Goal: Find specific page/section: Find specific page/section

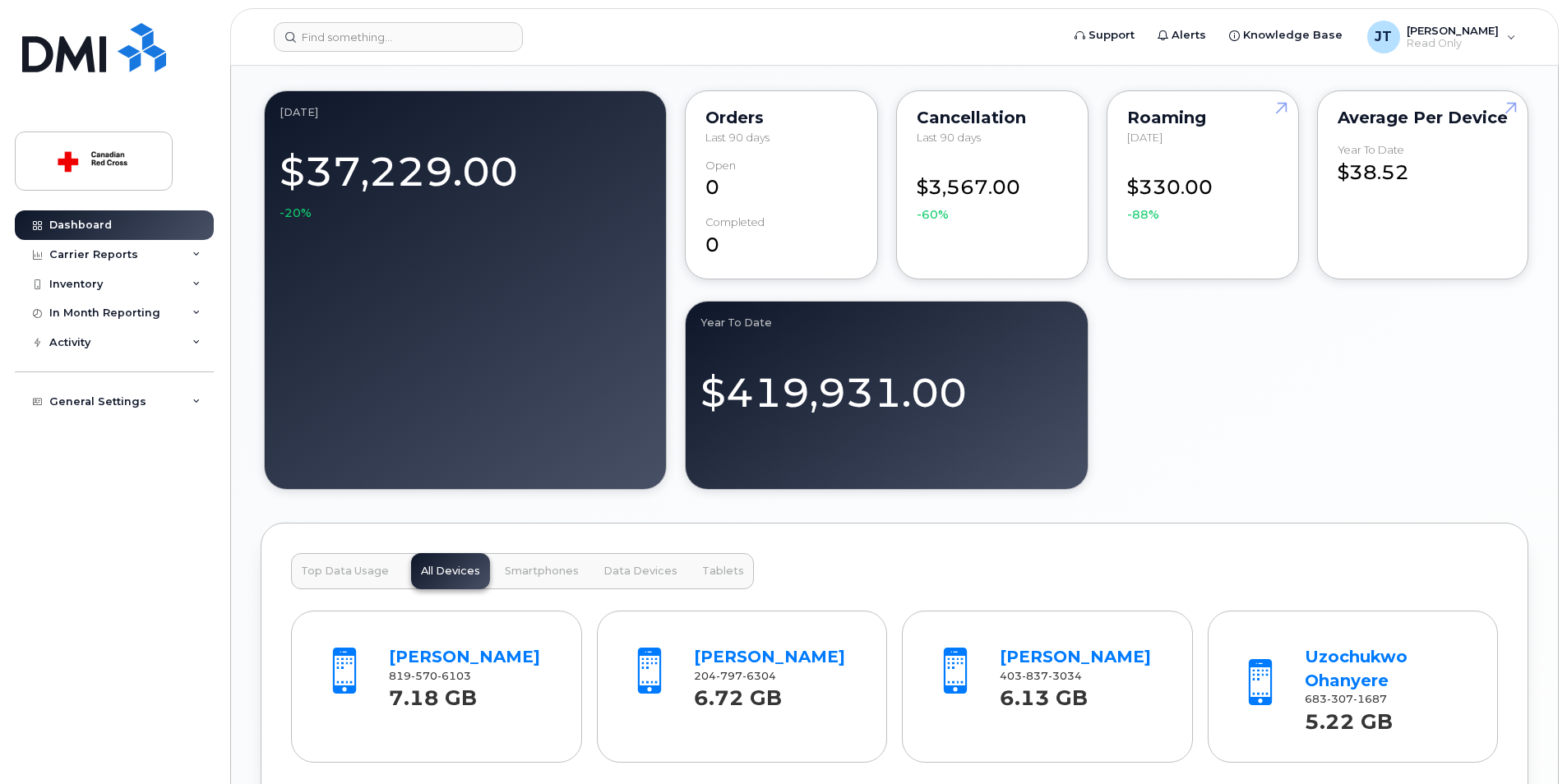
scroll to position [1643, 0]
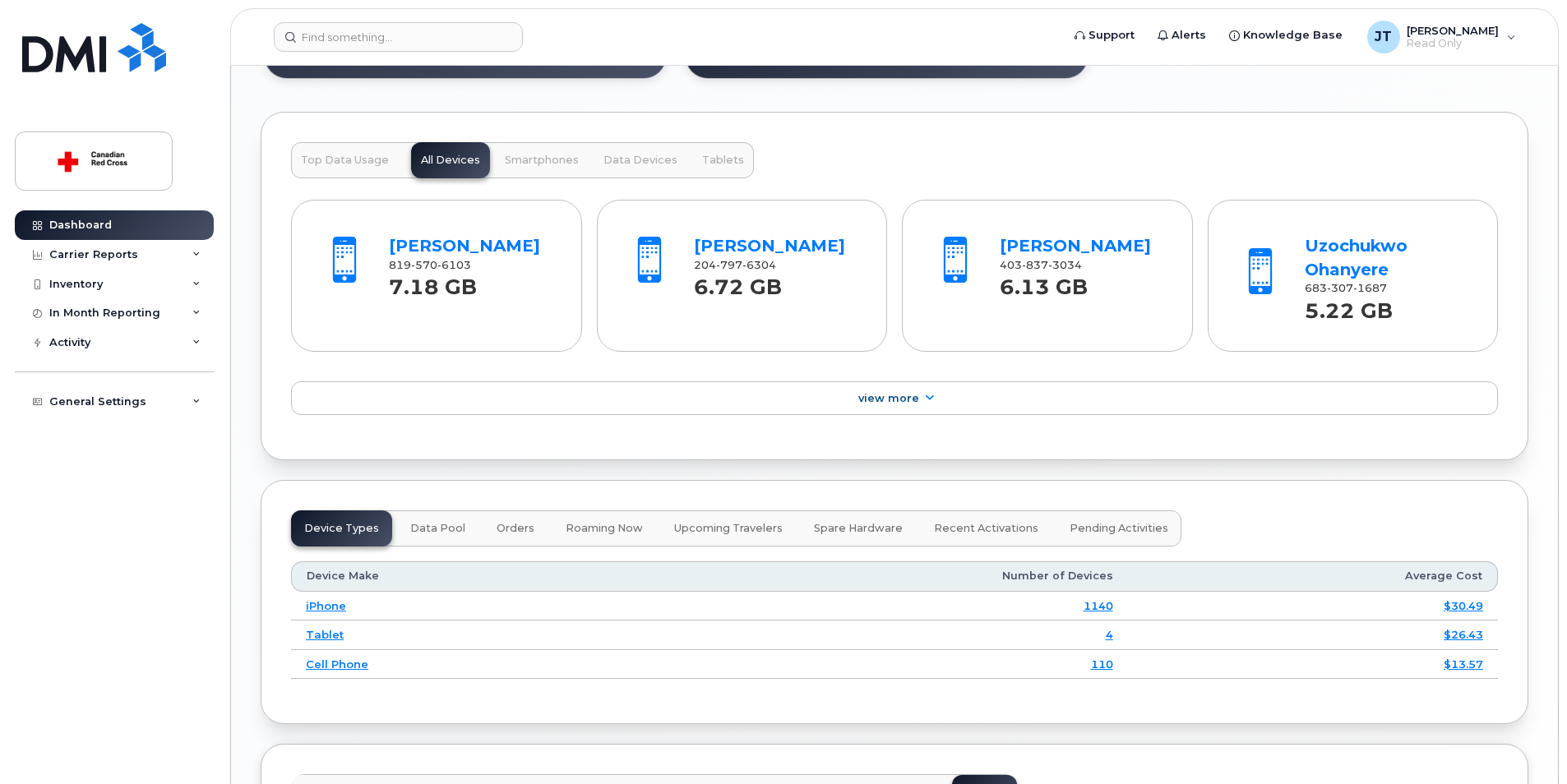
click at [383, 56] on header "Support Alerts Knowledge Base JT James Teng Read Only English Français Sign out" at bounding box center [894, 36] width 1329 height 58
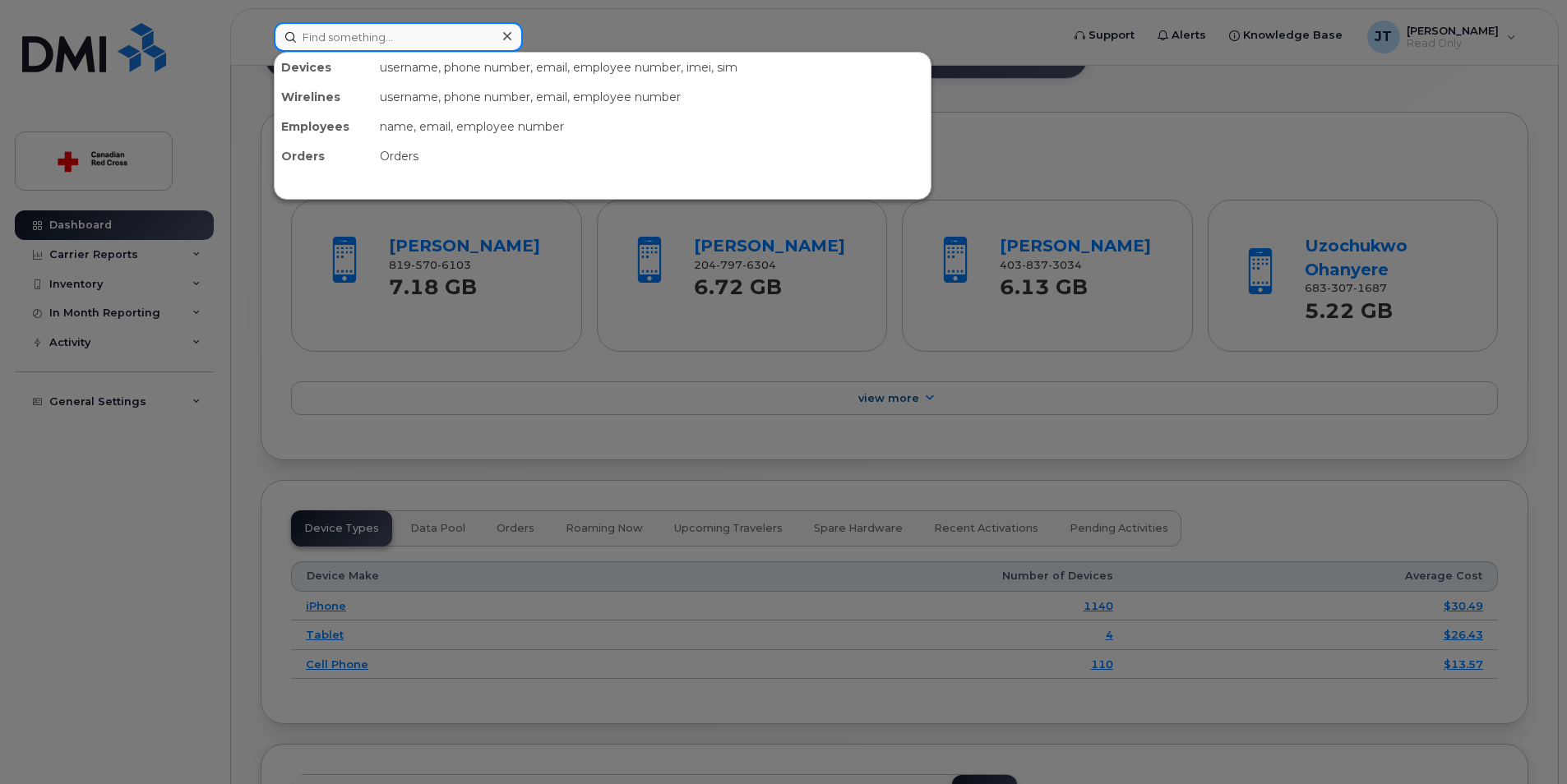
click at [393, 48] on input at bounding box center [399, 37] width 249 height 29
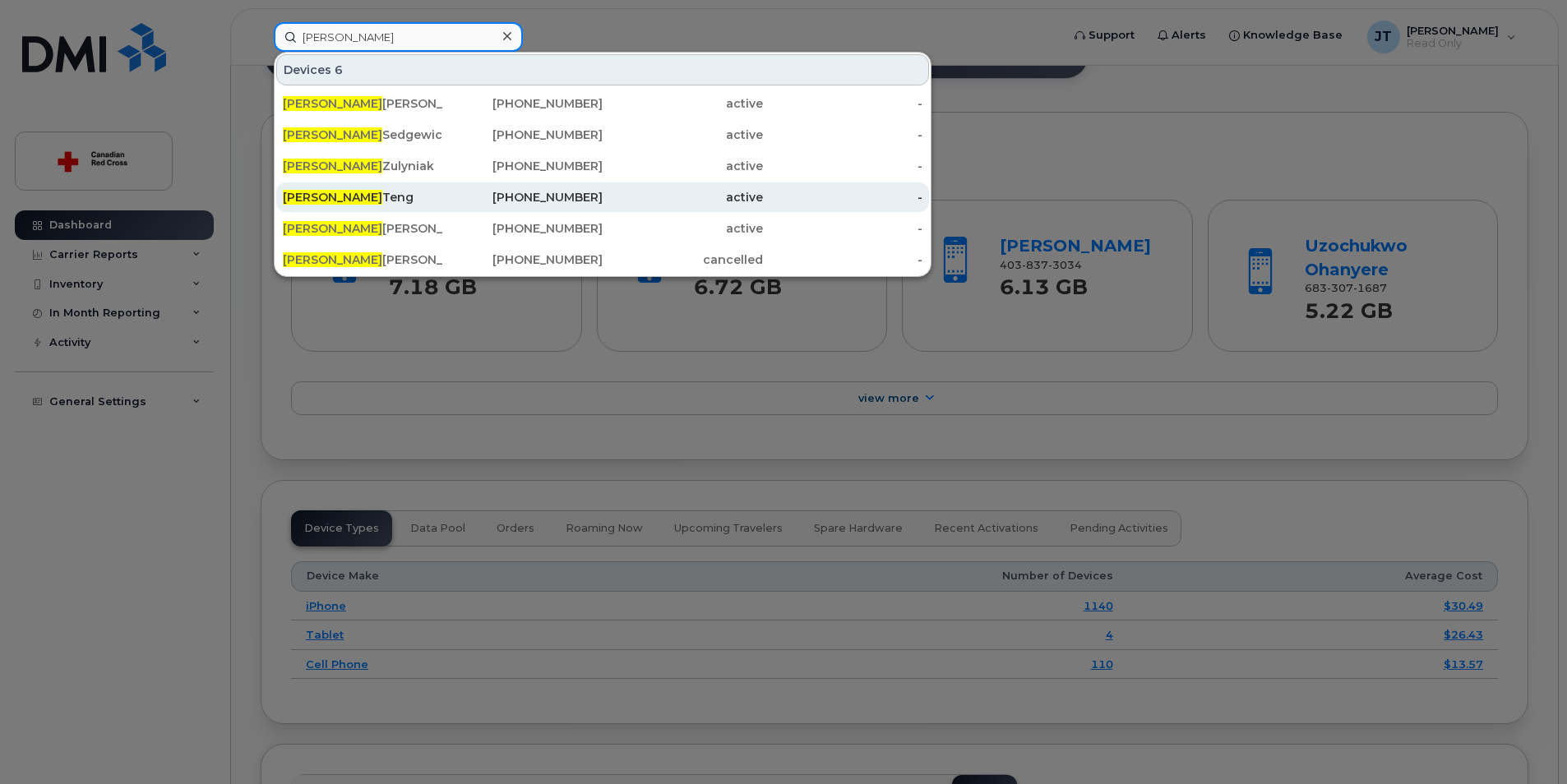
type input "james"
click at [381, 199] on div "James Teng" at bounding box center [363, 197] width 161 height 17
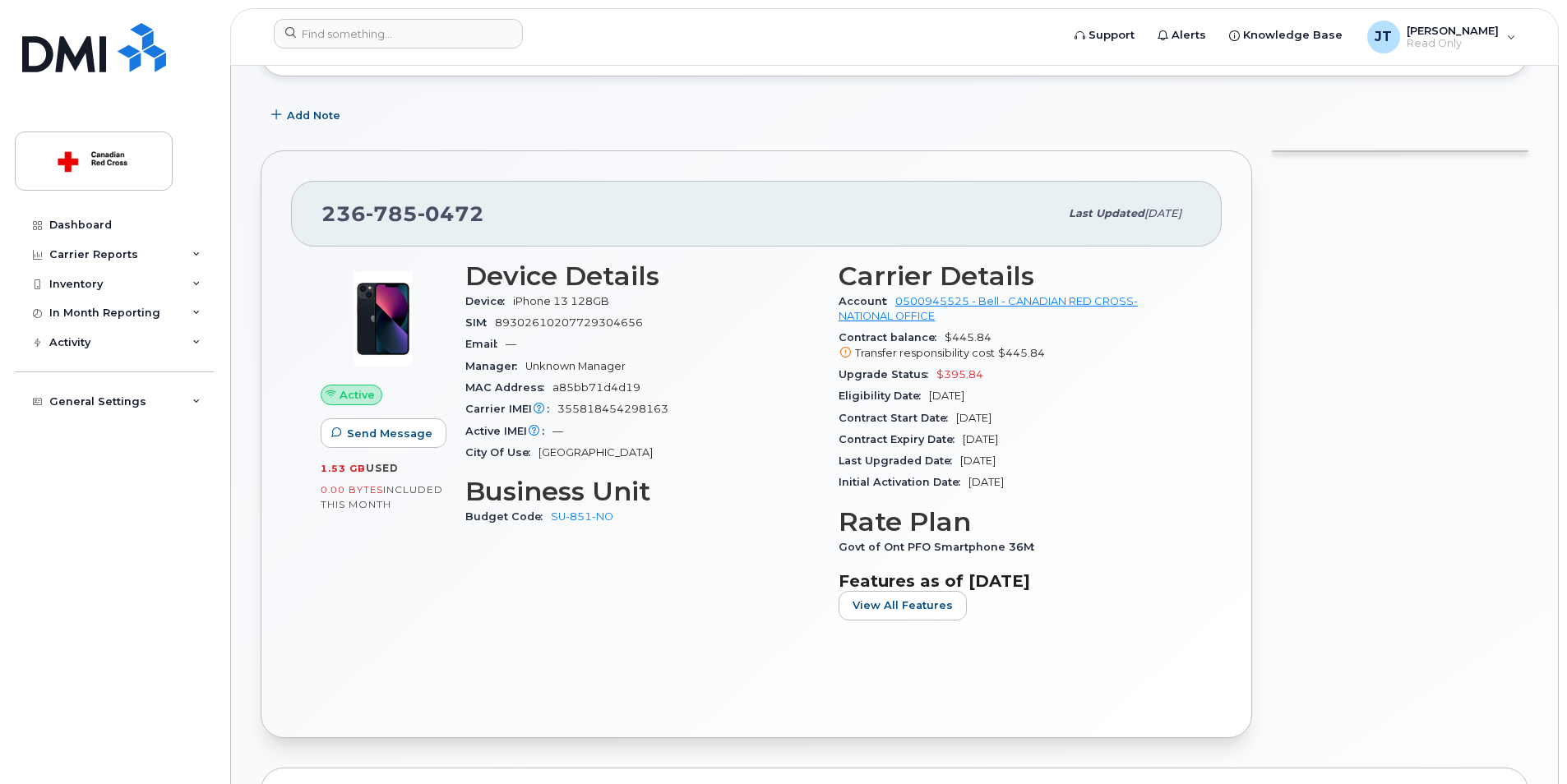
scroll to position [247, 0]
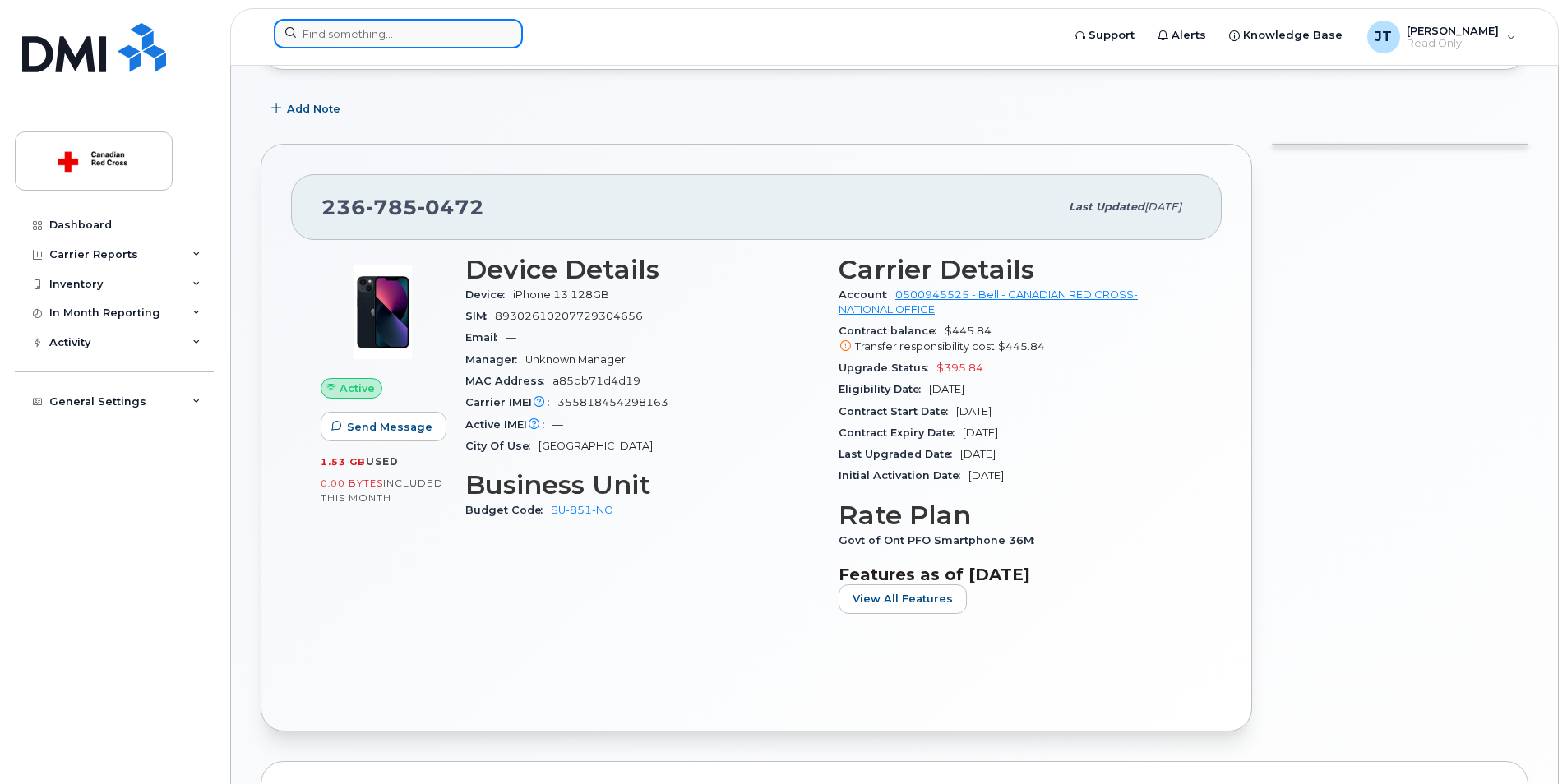
click at [449, 34] on input at bounding box center [399, 33] width 249 height 29
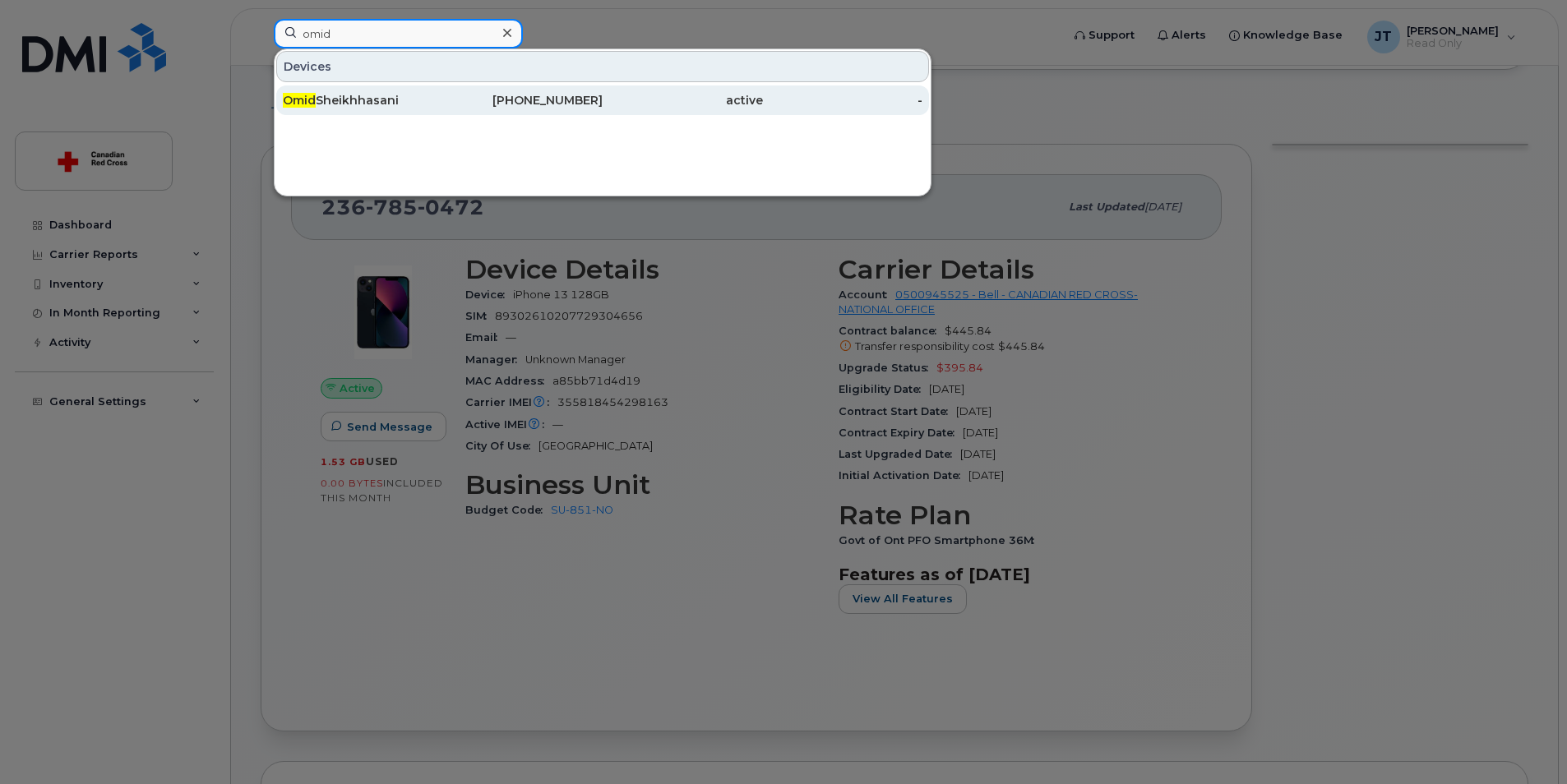
type input "omid"
click at [604, 97] on div "active" at bounding box center [683, 100] width 161 height 17
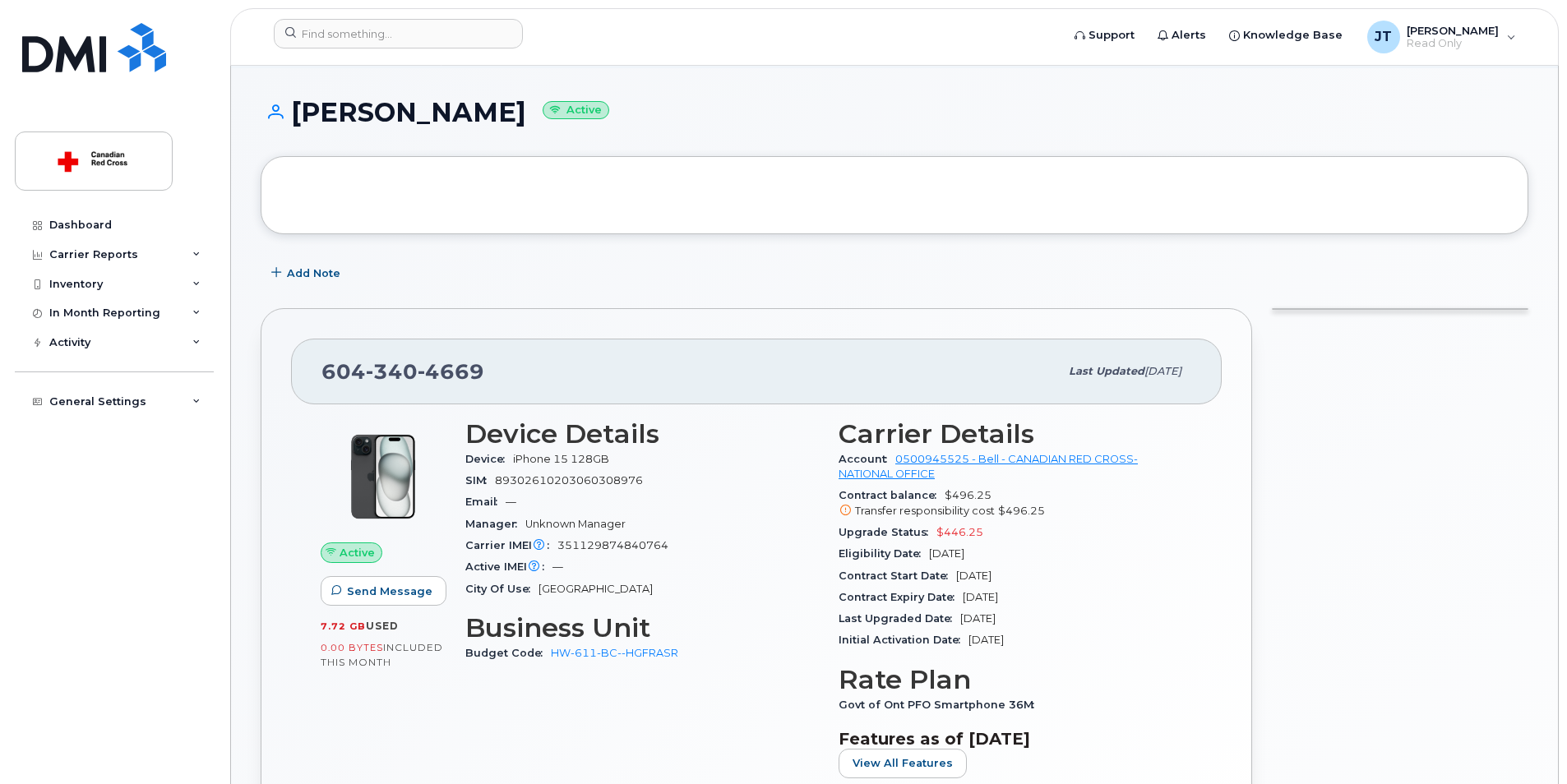
scroll to position [164, 0]
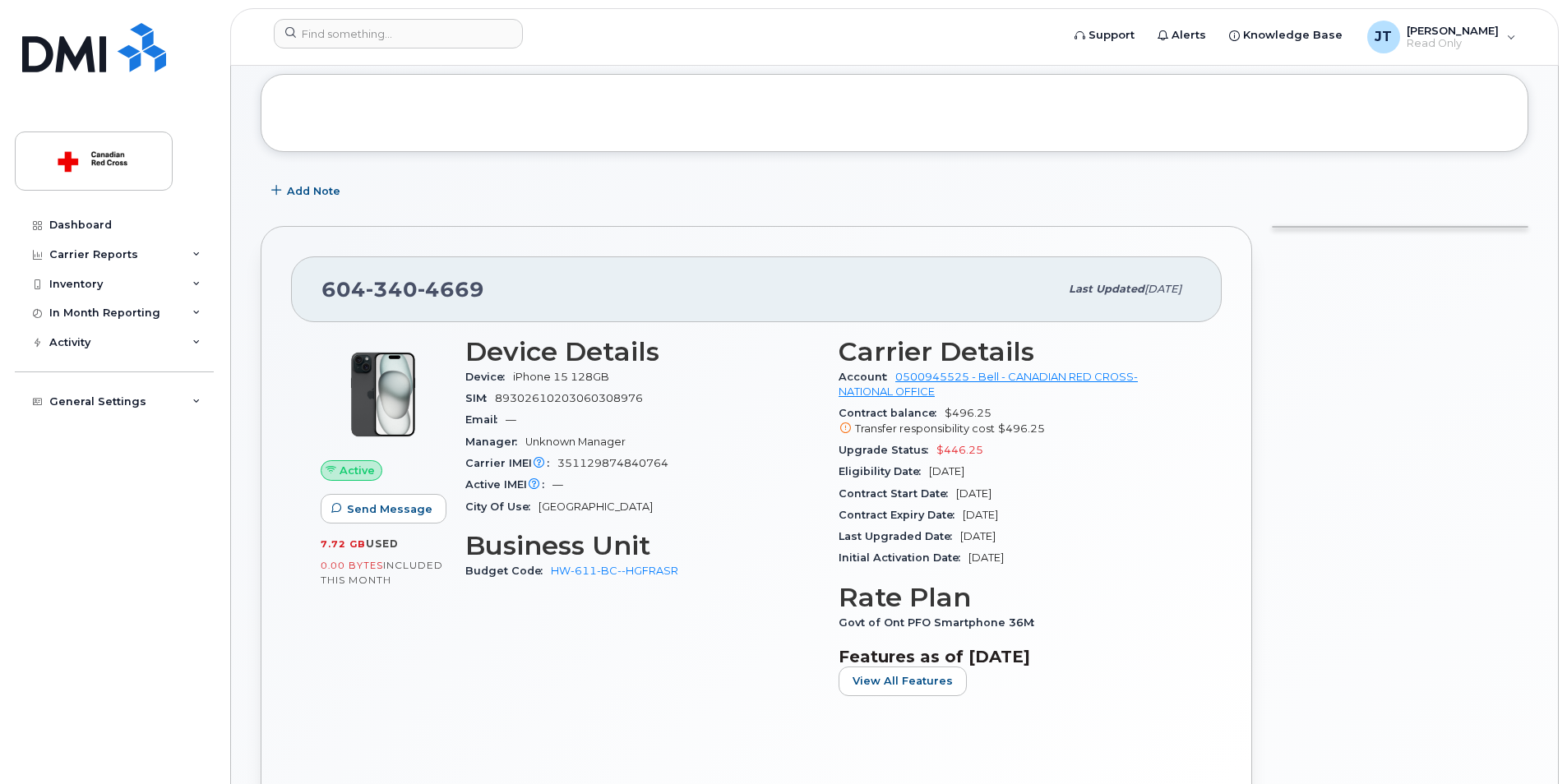
click at [463, 8] on div "Support Alerts Knowledge Base JT James Teng Read Only English Français Sign out…" at bounding box center [894, 36] width 1329 height 58
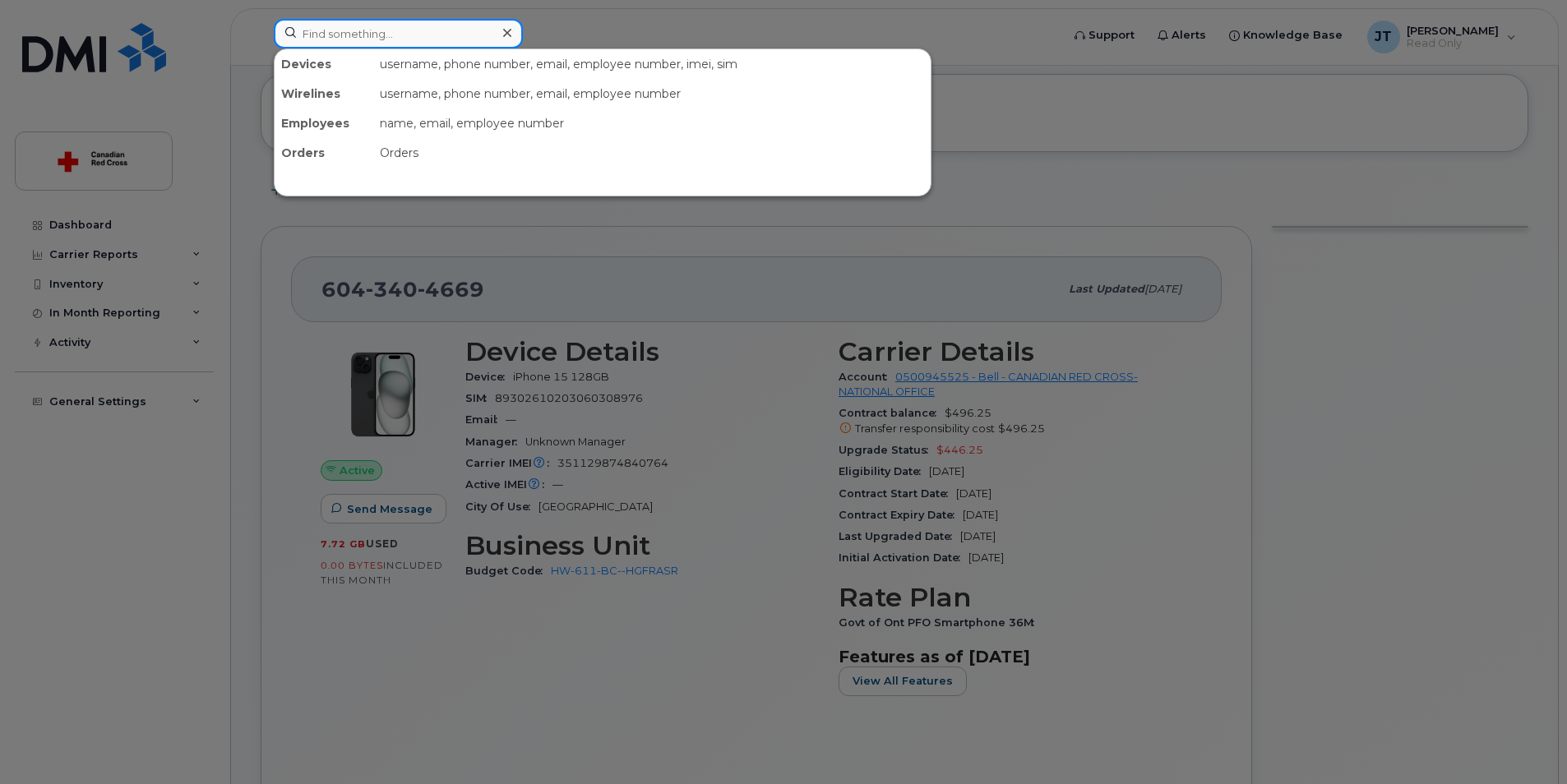
click at [459, 23] on input at bounding box center [399, 33] width 249 height 29
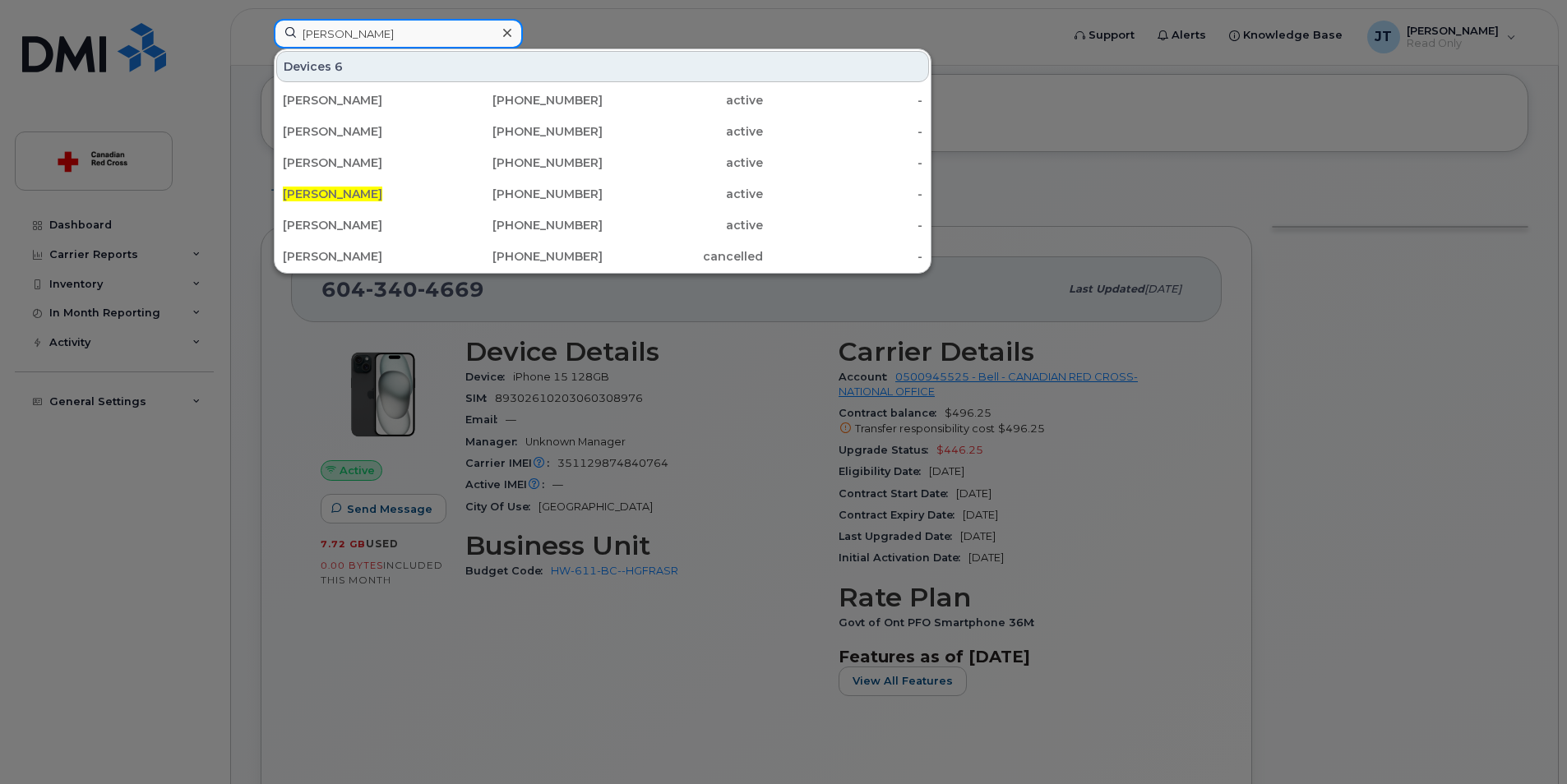
type input "james teng"
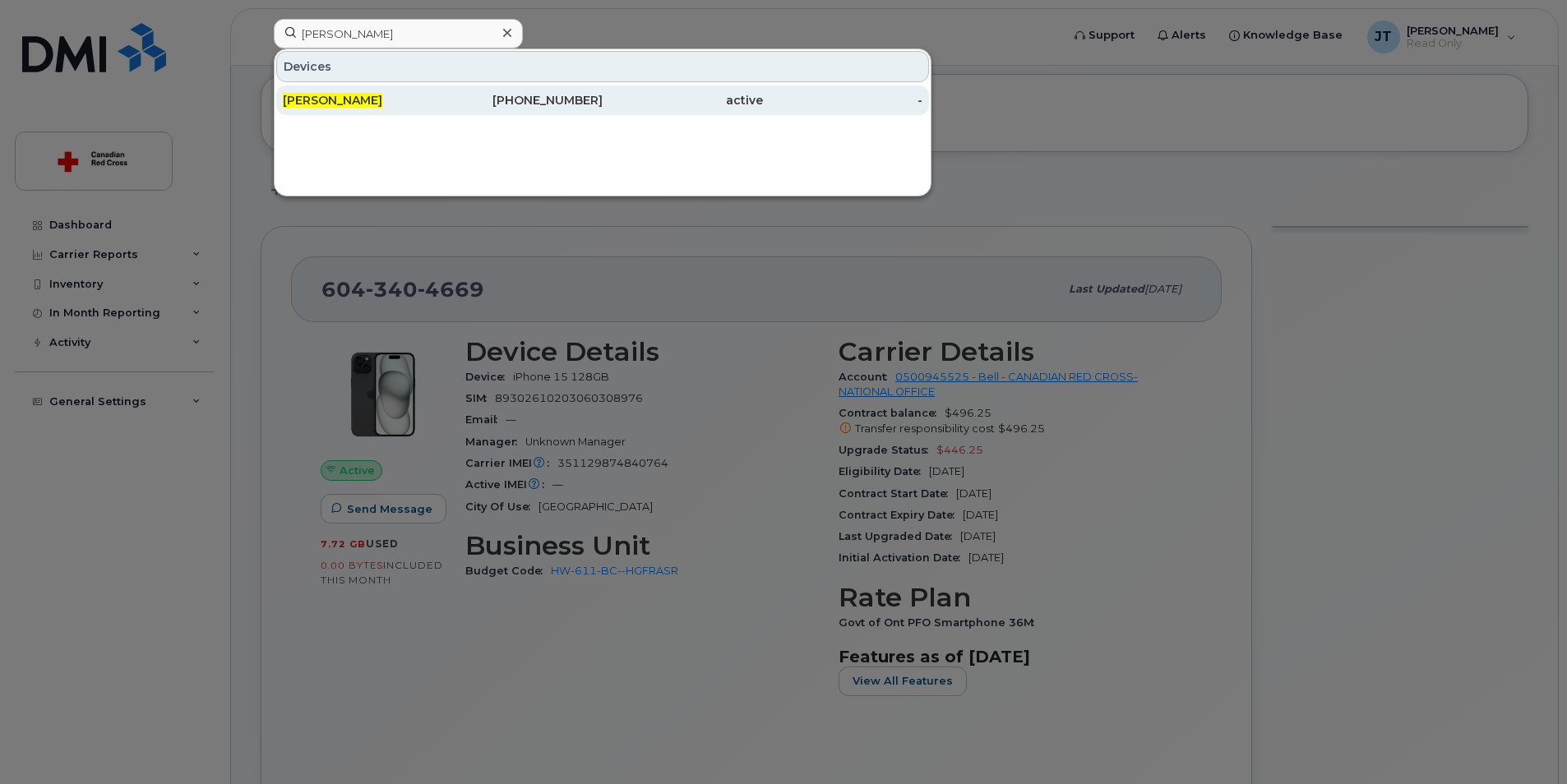
click at [608, 96] on div "active" at bounding box center [683, 100] width 161 height 17
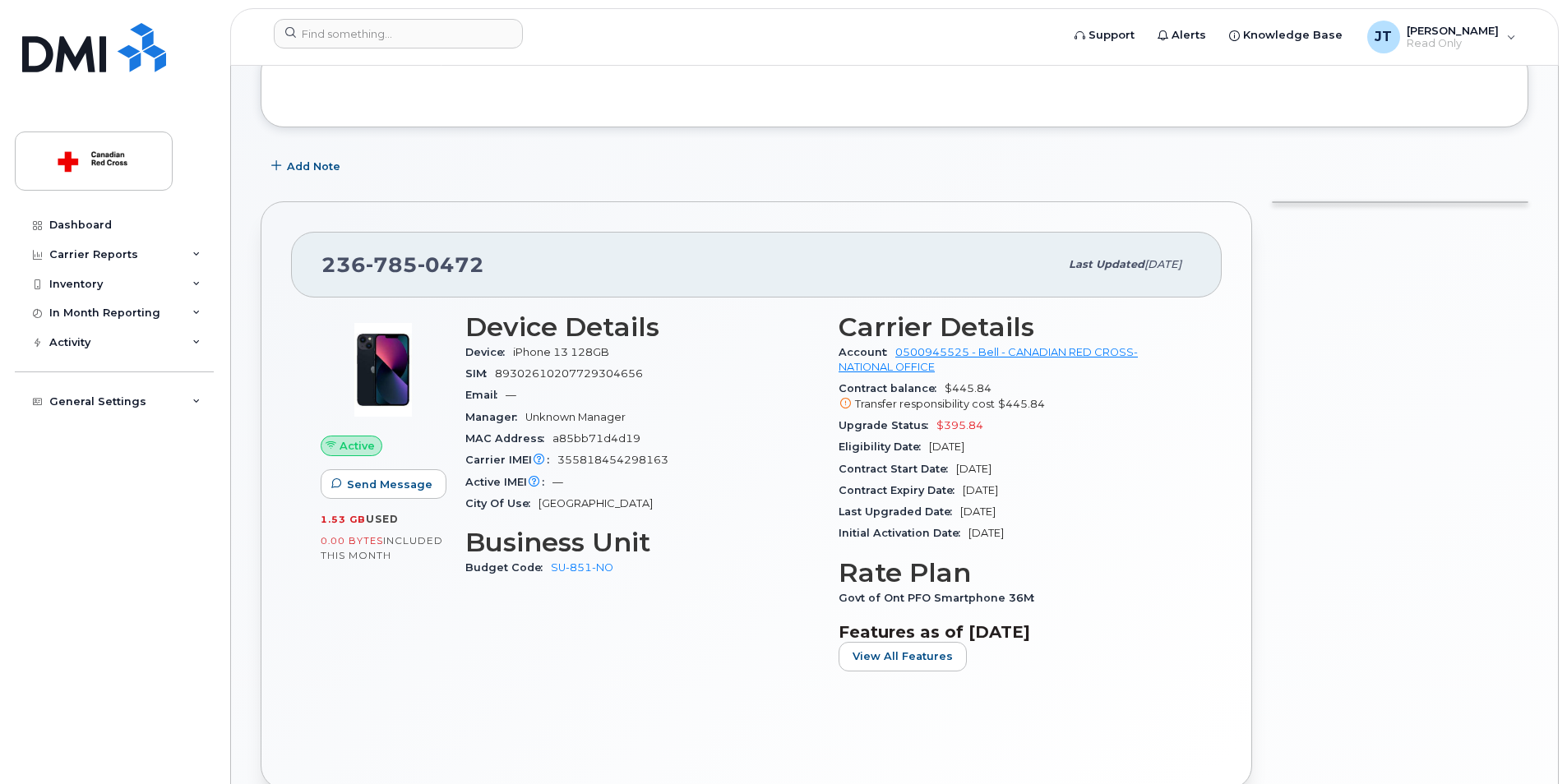
scroll to position [247, 0]
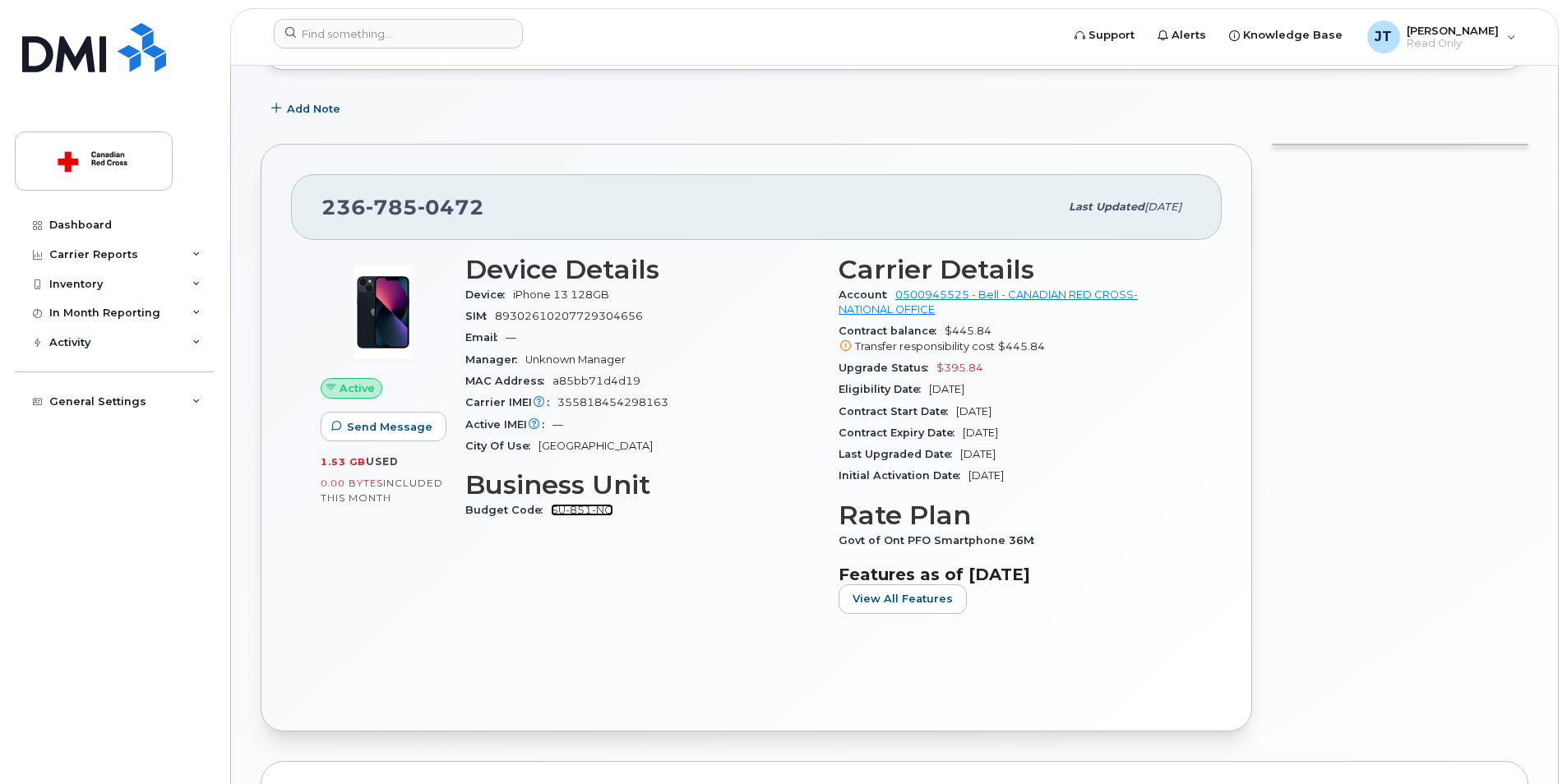
click at [588, 505] on link "SU-851-NO" at bounding box center [583, 510] width 63 height 13
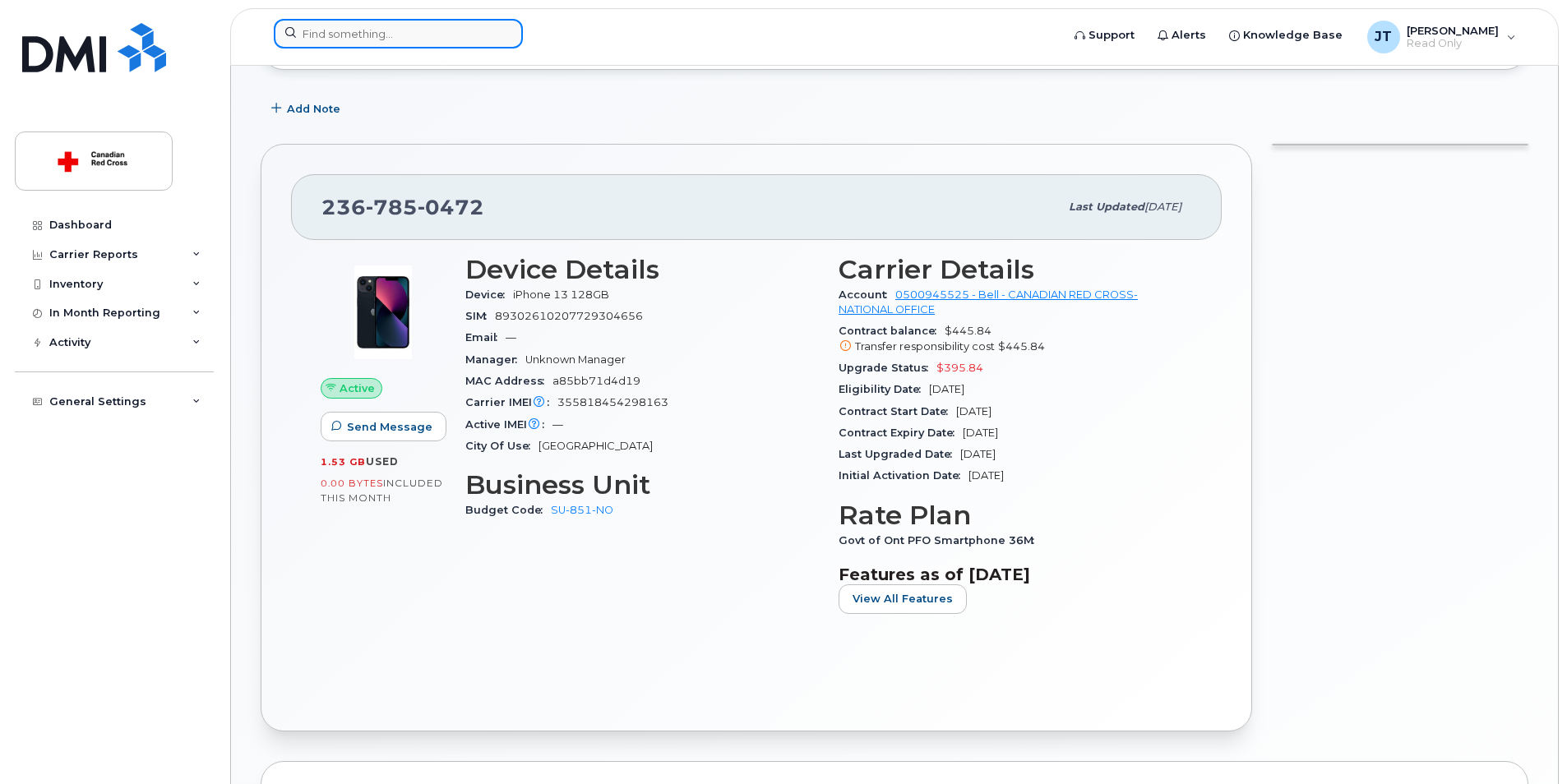
click at [490, 39] on input at bounding box center [399, 33] width 249 height 29
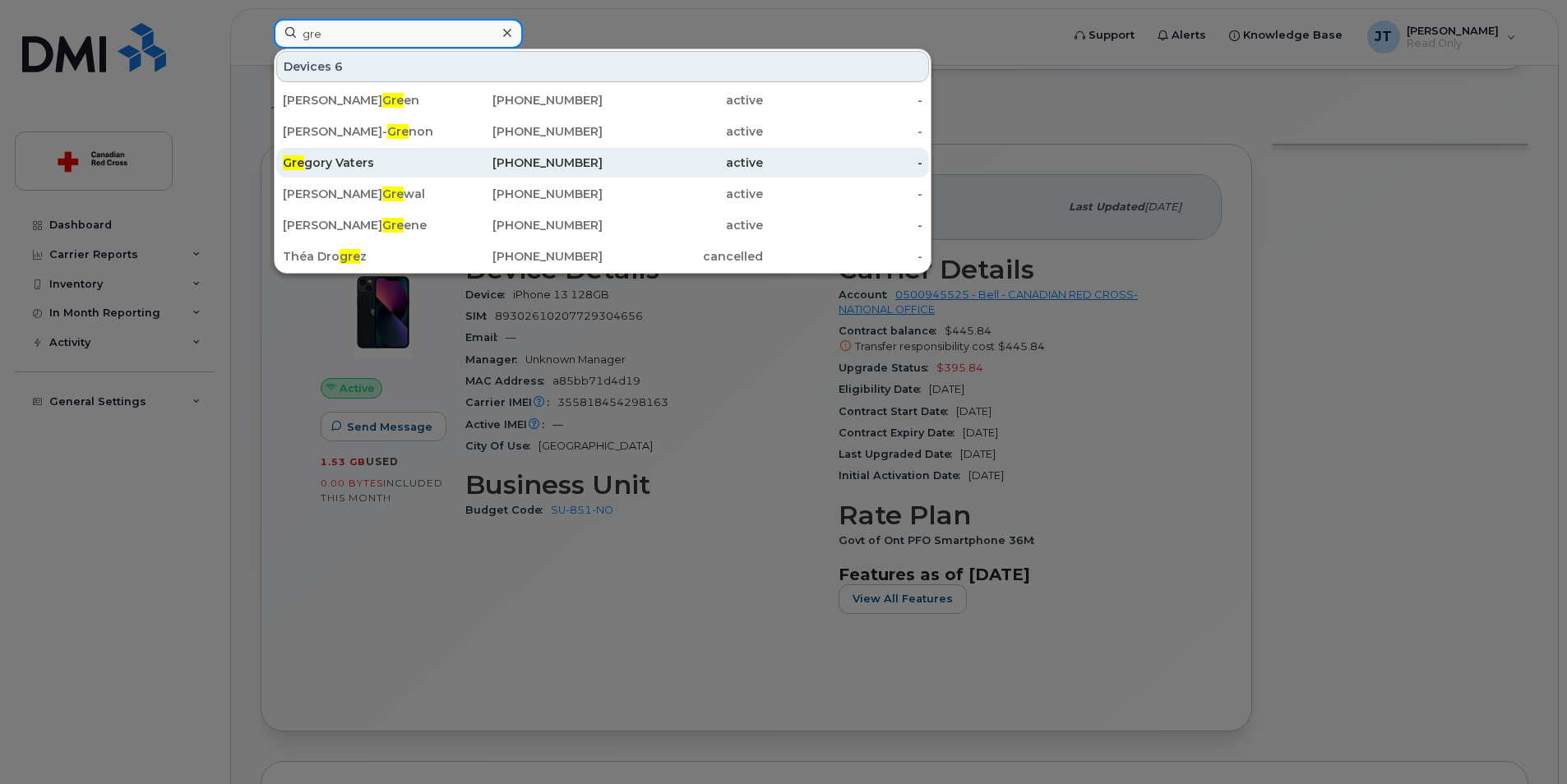
type input "gre"
click at [559, 172] on div "782-641-6905" at bounding box center [524, 162] width 161 height 29
